Goal: Task Accomplishment & Management: Manage account settings

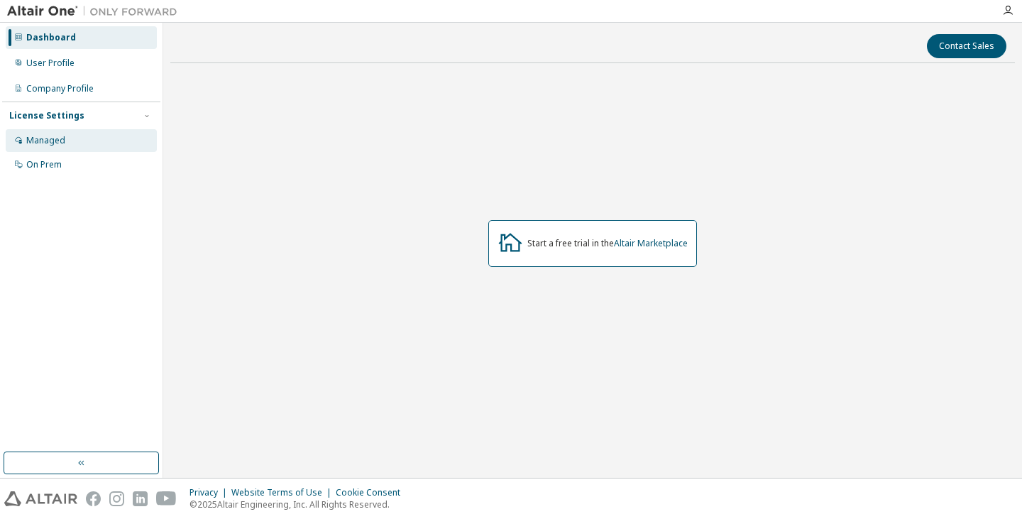
click at [67, 144] on div "Managed" at bounding box center [81, 140] width 151 height 23
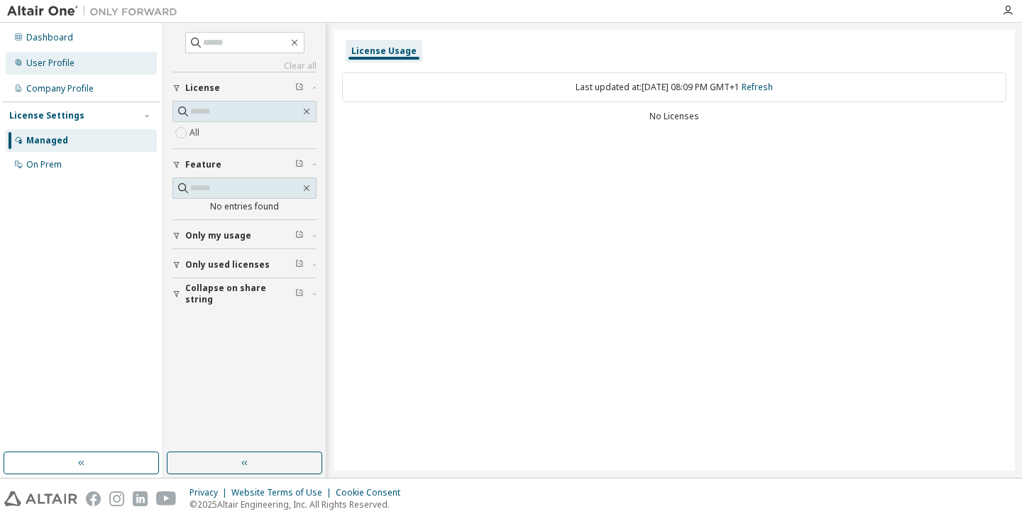
click at [64, 68] on div "User Profile" at bounding box center [50, 62] width 48 height 11
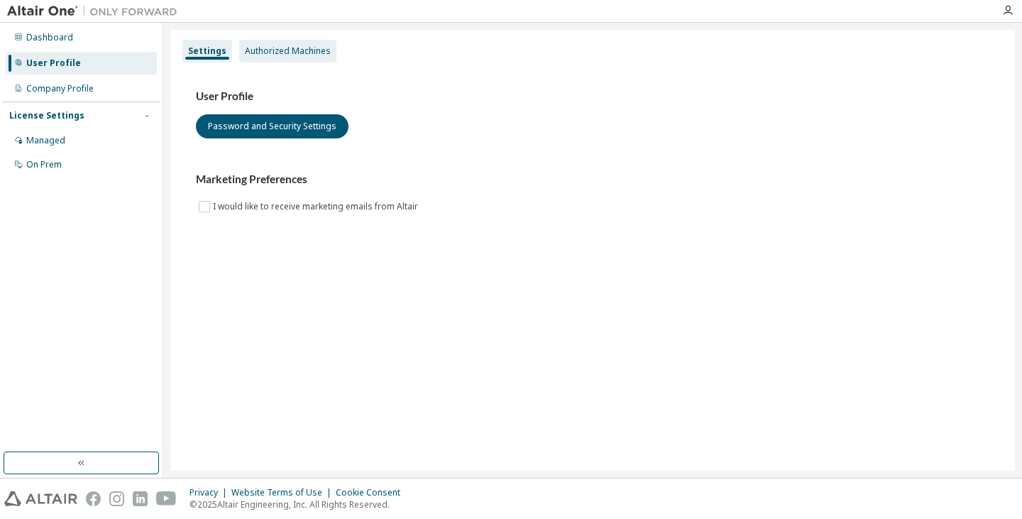
click at [302, 50] on div "Authorized Machines" at bounding box center [288, 50] width 86 height 11
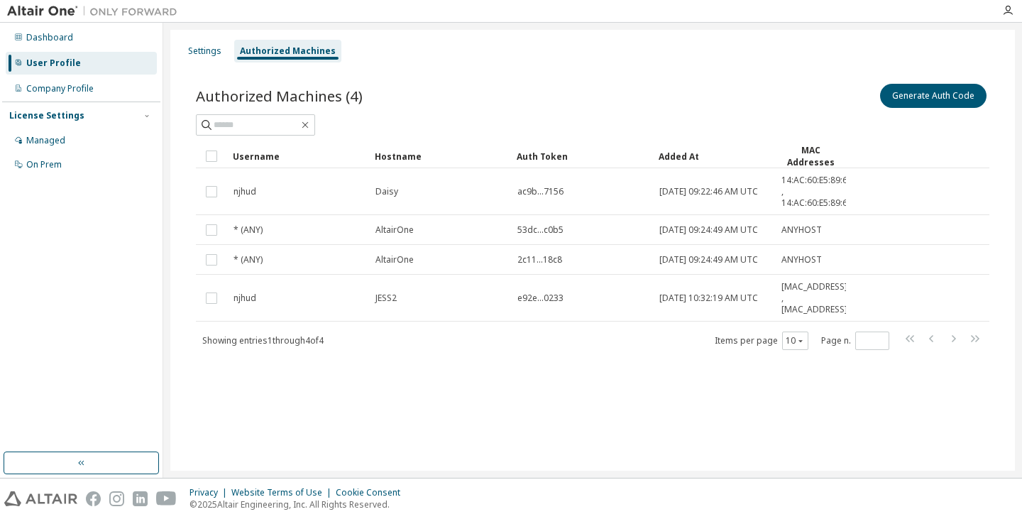
click at [331, 410] on div "Settings Authorized Machines Authorized Machines (4) Generate Auth Code Clear L…" at bounding box center [592, 250] width 845 height 441
click at [202, 53] on div "Settings" at bounding box center [204, 50] width 33 height 11
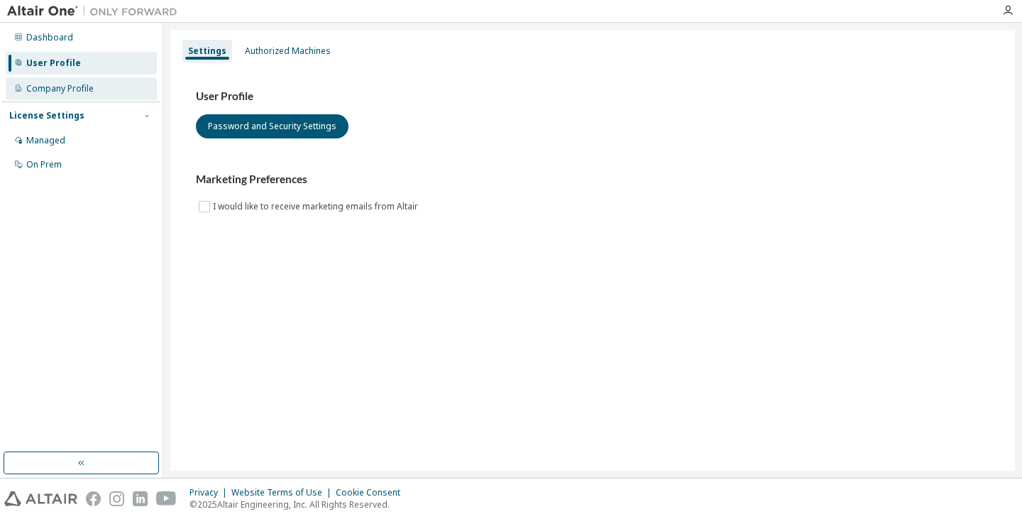
click at [87, 88] on div "Company Profile" at bounding box center [59, 88] width 67 height 11
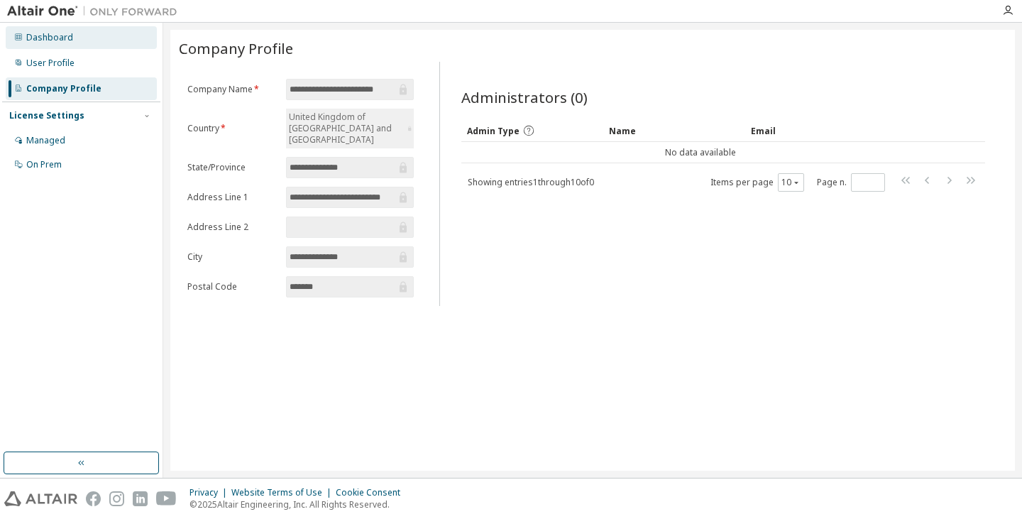
click at [82, 32] on div "Dashboard" at bounding box center [81, 37] width 151 height 23
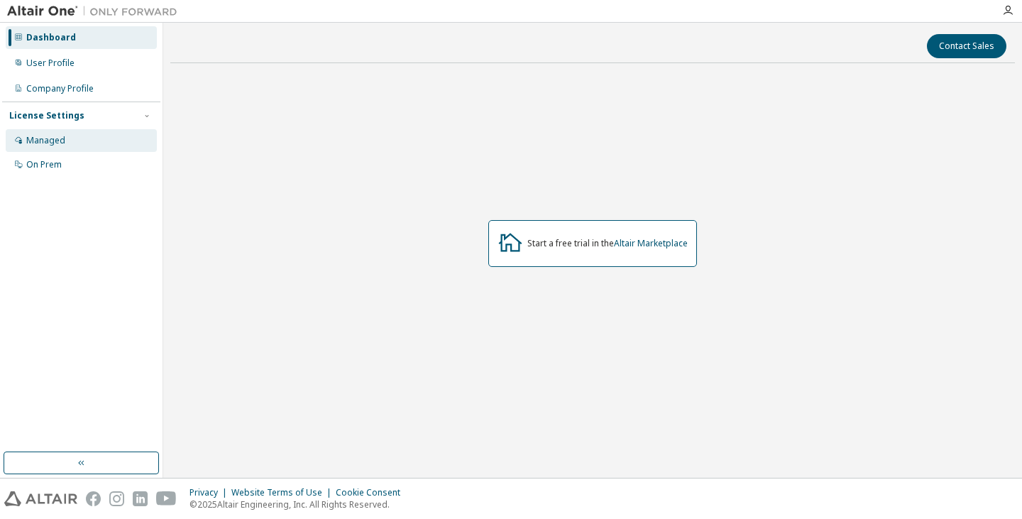
click at [75, 133] on div "Managed" at bounding box center [81, 140] width 151 height 23
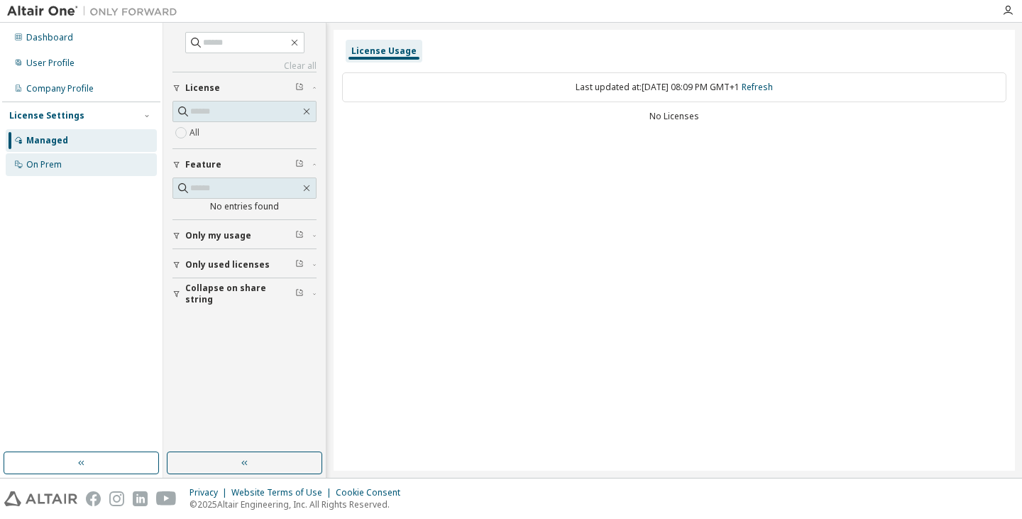
click at [87, 163] on div "On Prem" at bounding box center [81, 164] width 151 height 23
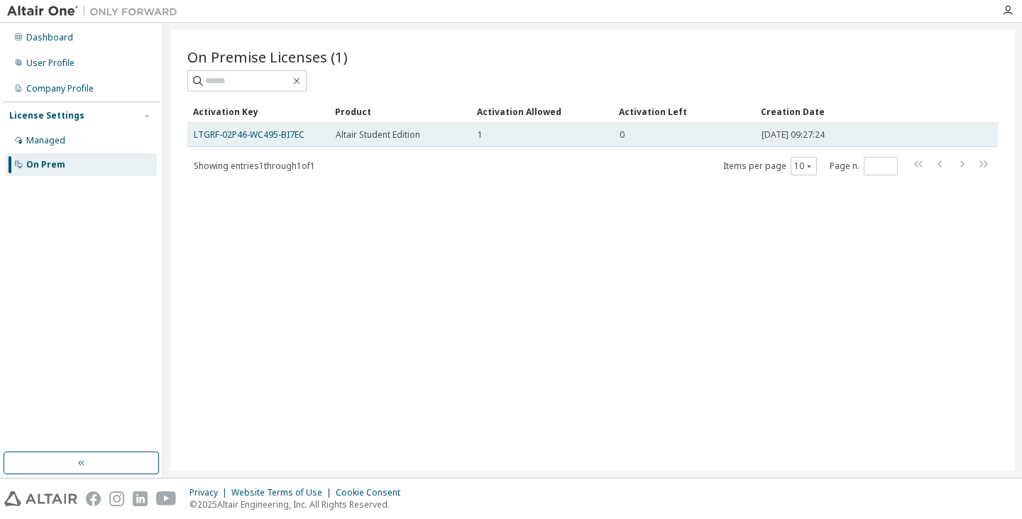
click at [635, 133] on div "0" at bounding box center [684, 134] width 129 height 11
click at [273, 133] on link "LTGRF-02P46-WC495-BI7EC" at bounding box center [249, 134] width 111 height 12
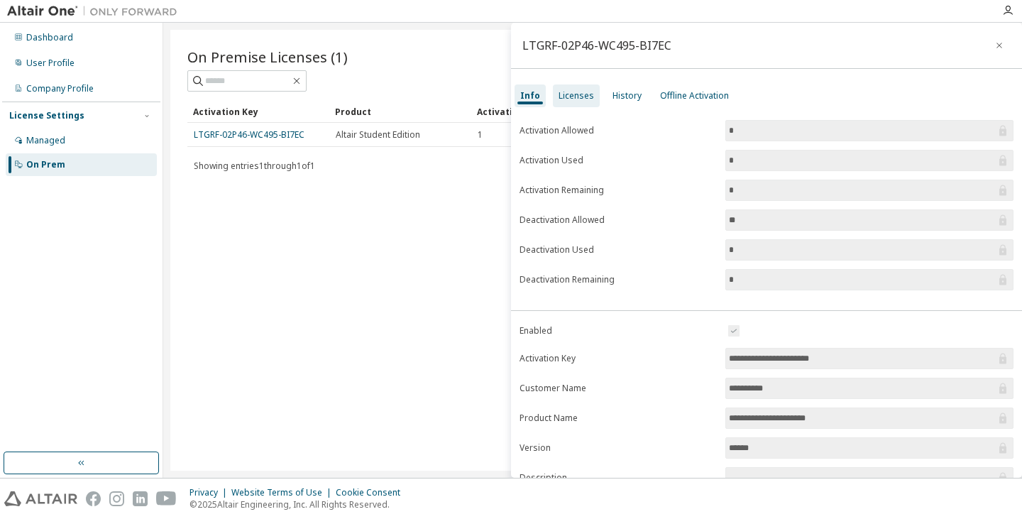
click at [559, 100] on div "Licenses" at bounding box center [576, 95] width 35 height 11
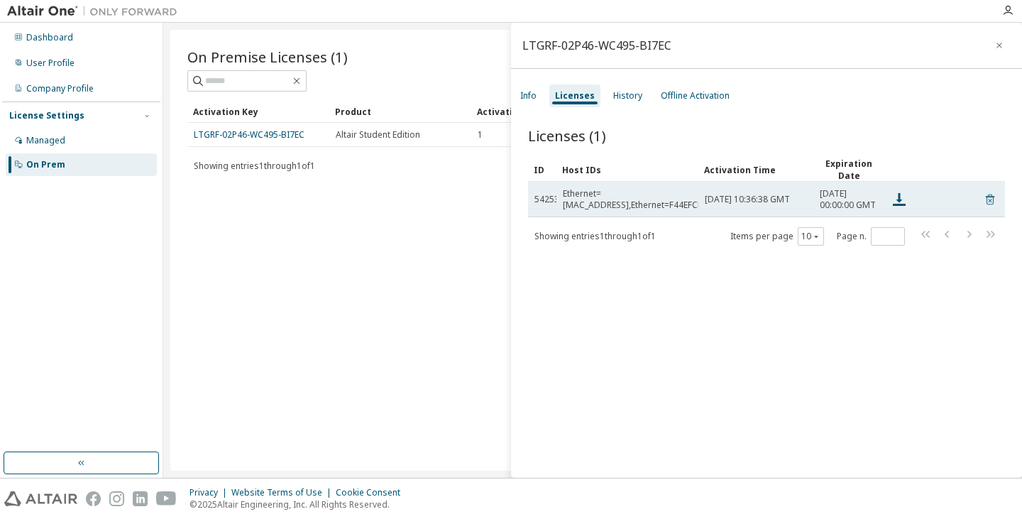
click at [985, 204] on icon at bounding box center [990, 199] width 13 height 17
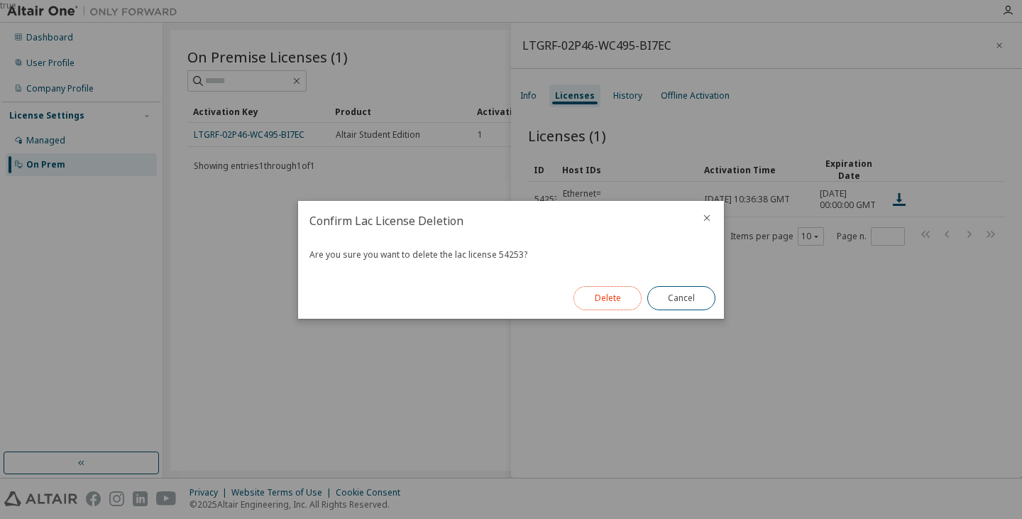
click at [603, 299] on button "Delete" at bounding box center [608, 298] width 68 height 24
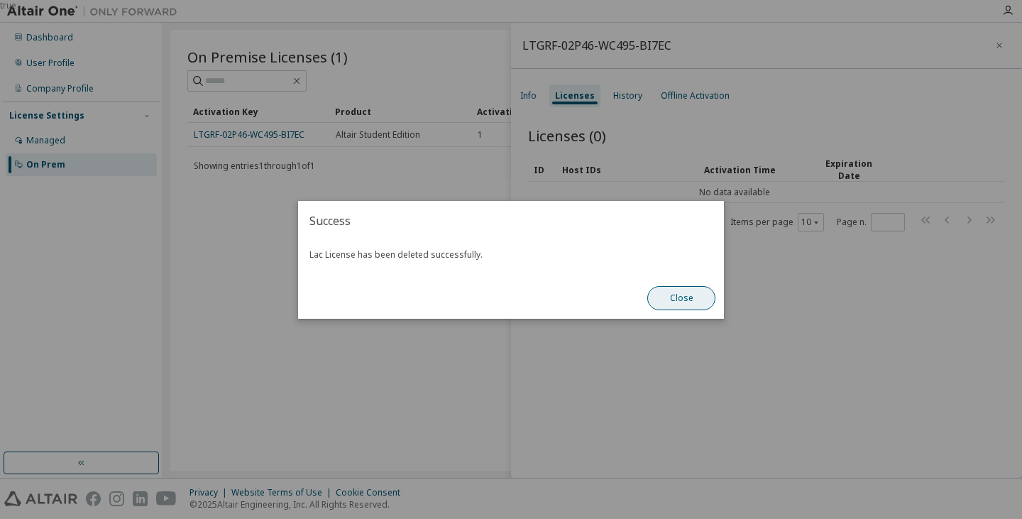
click at [689, 288] on button "Close" at bounding box center [681, 298] width 68 height 24
